Goal: Task Accomplishment & Management: Complete application form

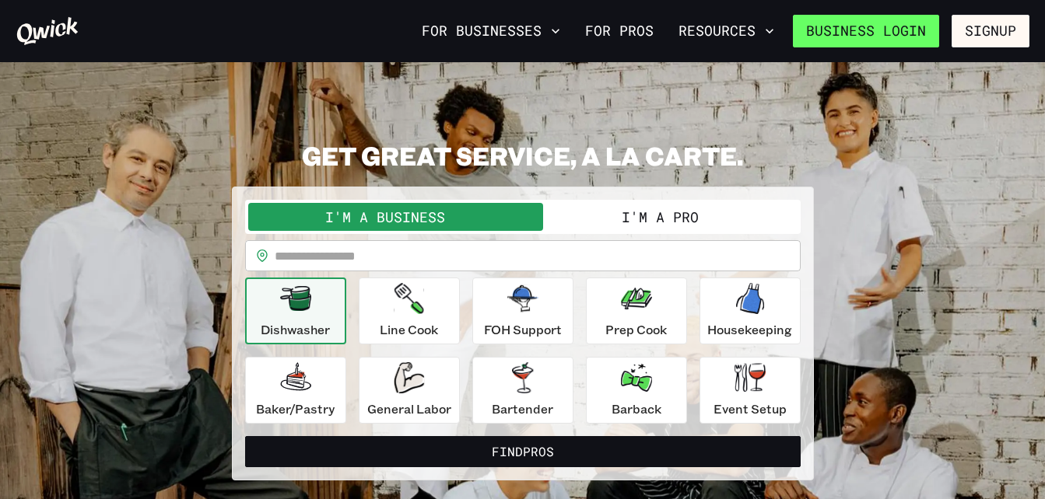
click at [895, 26] on link "Business Login" at bounding box center [866, 31] width 146 height 33
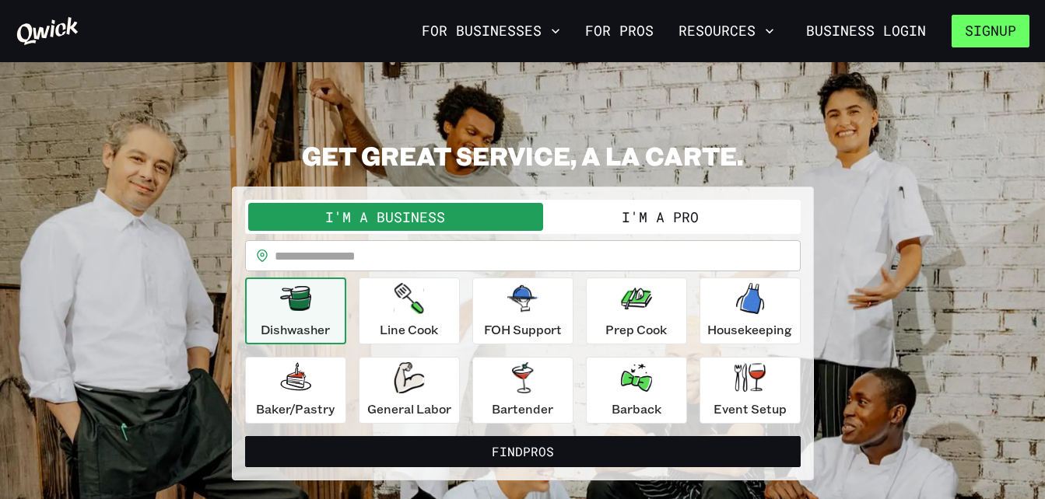
click at [986, 37] on button "Signup" at bounding box center [990, 31] width 78 height 33
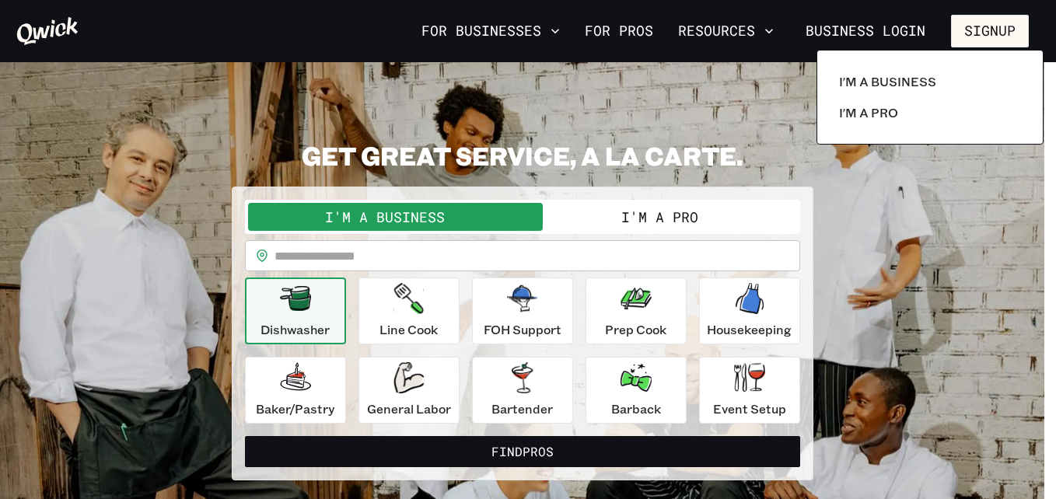
click at [684, 223] on div at bounding box center [528, 249] width 1056 height 499
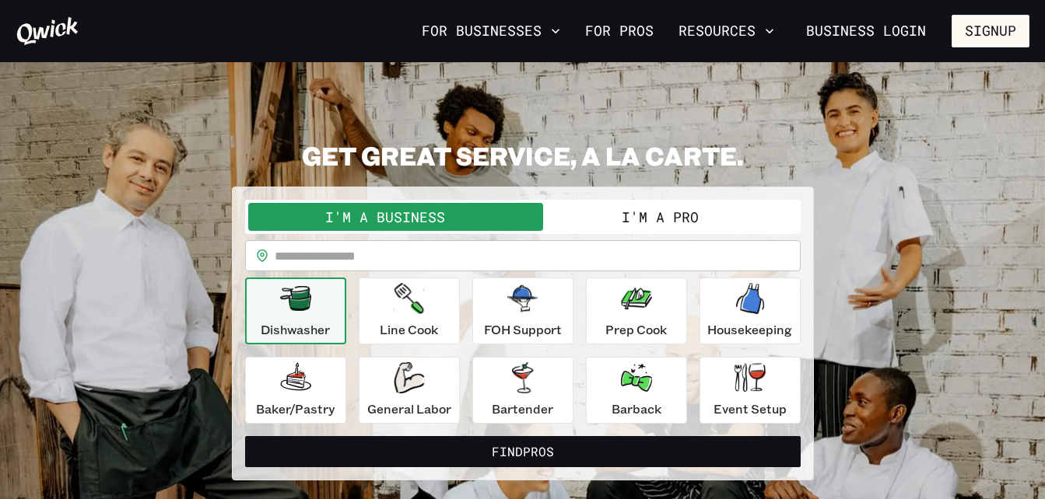
click at [684, 223] on button "I'm a Pro" at bounding box center [660, 217] width 275 height 28
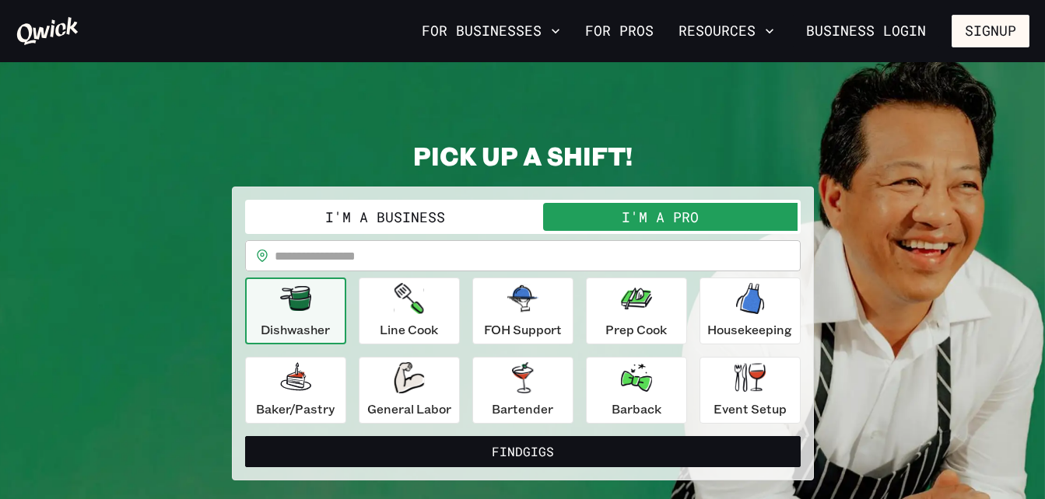
click at [820, 117] on section "**********" at bounding box center [522, 310] width 1045 height 496
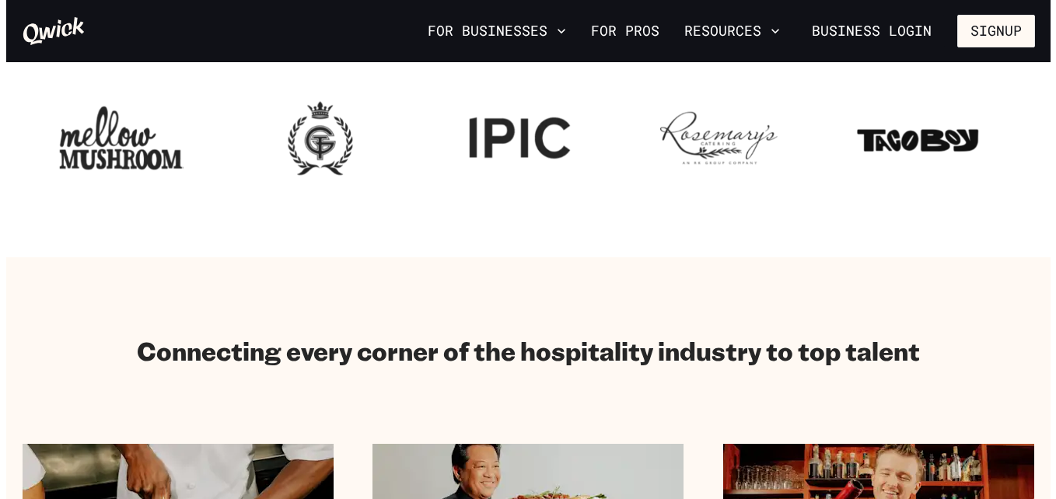
scroll to position [622, 0]
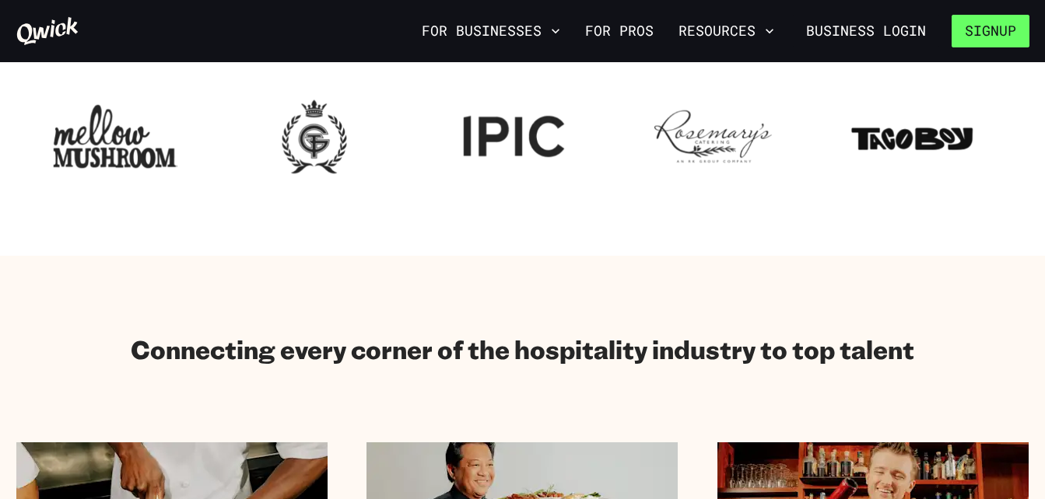
click at [955, 29] on button "Signup" at bounding box center [990, 31] width 78 height 33
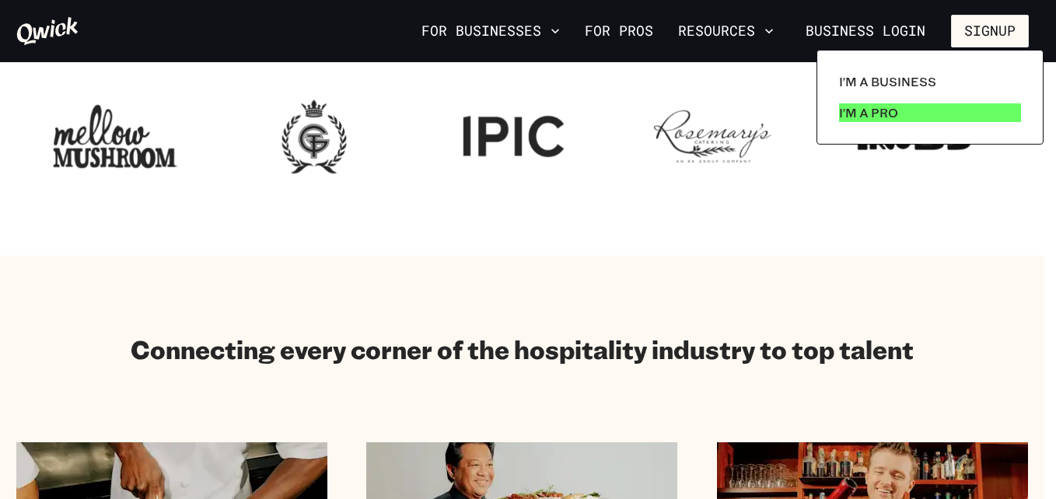
click at [913, 120] on link "I'm a Pro" at bounding box center [930, 112] width 194 height 31
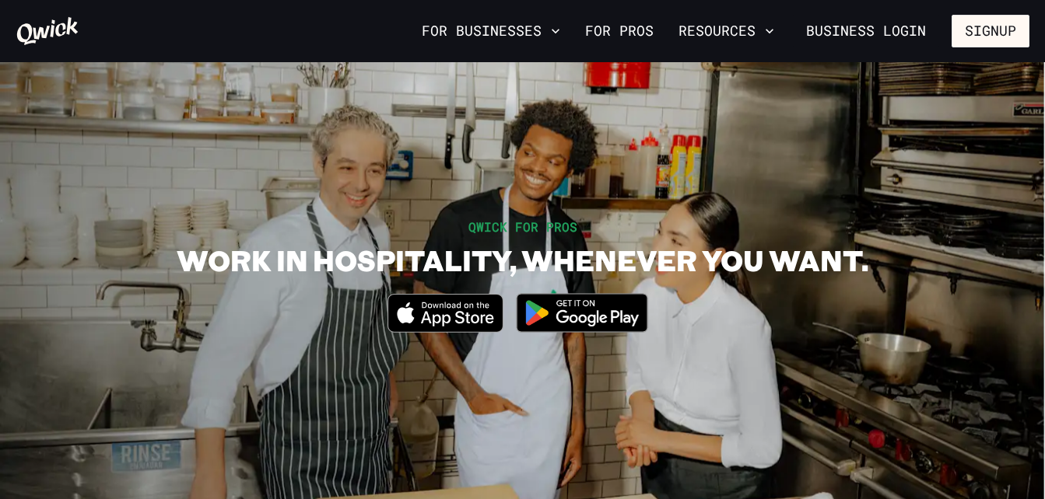
click at [825, 146] on section "QWICK FOR PROS WORK IN HOSPITALITY, WHENEVER YOU WANT. Download_on_the_App_Stor…" at bounding box center [522, 282] width 1045 height 440
click at [579, 33] on link "For Pros" at bounding box center [619, 31] width 81 height 26
